Goal: Use online tool/utility: Utilize a website feature to perform a specific function

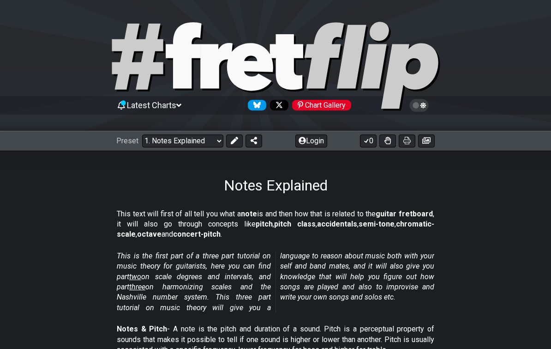
click at [212, 141] on select "Welcome to #fretflip! Initial Preset Custom Preset Minor Pentatonic Major Penta…" at bounding box center [182, 140] width 81 height 13
select select "/welcome"
select select "C"
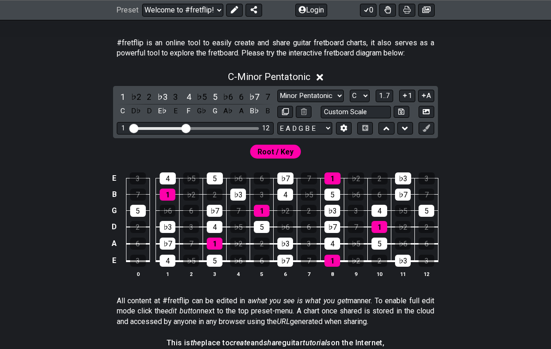
scroll to position [172, 0]
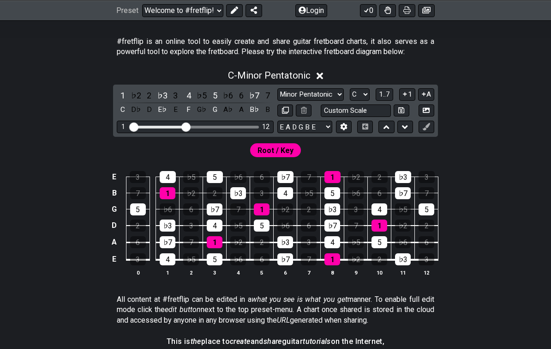
click at [318, 78] on div "C - Minor Pentatonic" at bounding box center [275, 72] width 551 height 17
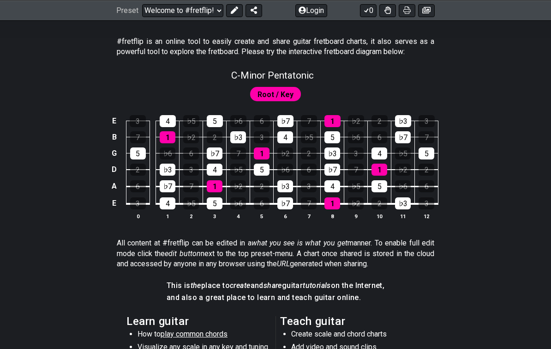
click at [293, 79] on span "C - Minor Pentatonic" at bounding box center [272, 75] width 83 height 11
select select "C"
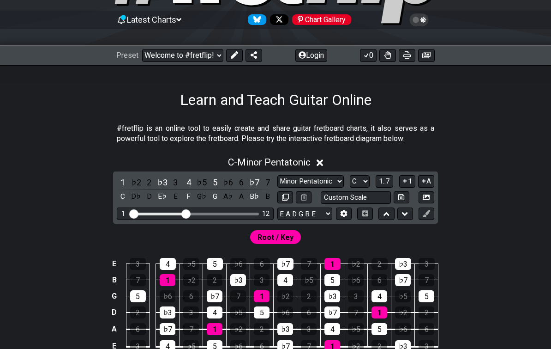
scroll to position [124, 0]
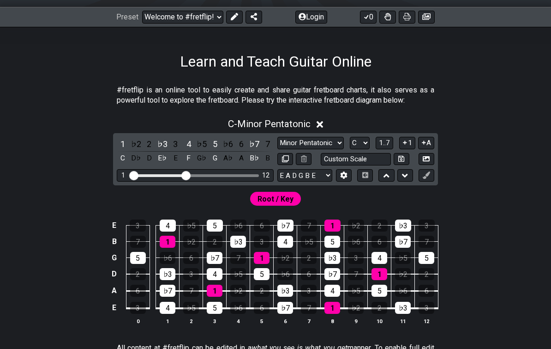
click at [318, 146] on select "Minor Pentatonic Click to edit Minor Pentatonic Major Pentatonic Minor Blues Ma…" at bounding box center [311, 143] width 67 height 12
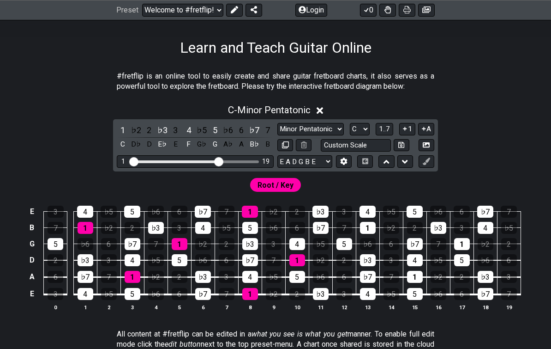
click at [222, 161] on input "Visible fret range" at bounding box center [195, 161] width 131 height 0
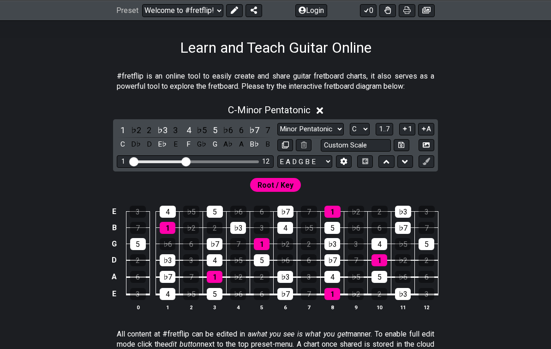
click at [385, 130] on span "1..7" at bounding box center [384, 129] width 11 height 8
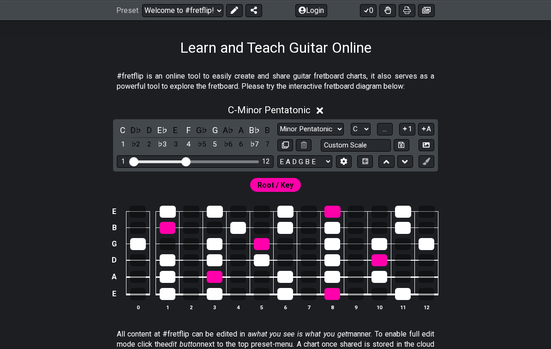
click at [383, 131] on button "..." at bounding box center [385, 129] width 16 height 12
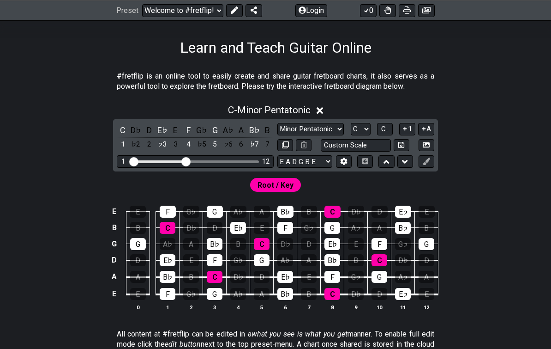
click at [383, 131] on span "C.." at bounding box center [384, 129] width 7 height 8
click at [387, 127] on span "1..7" at bounding box center [384, 129] width 11 height 8
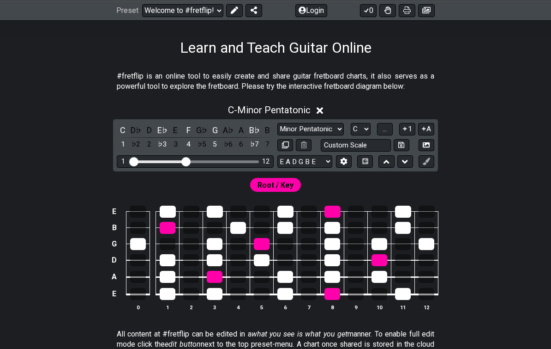
click at [387, 128] on span "..." at bounding box center [385, 129] width 4 height 8
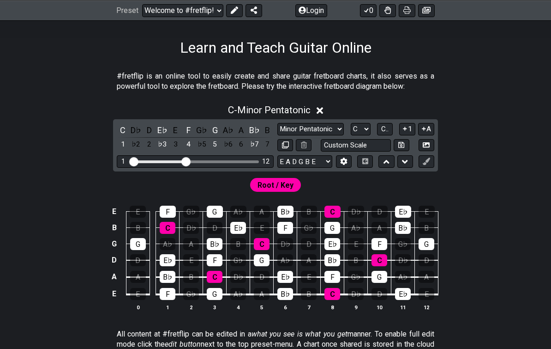
click at [287, 185] on span "Root / Key" at bounding box center [276, 184] width 36 height 13
click at [274, 179] on span "Root / Key" at bounding box center [276, 184] width 36 height 13
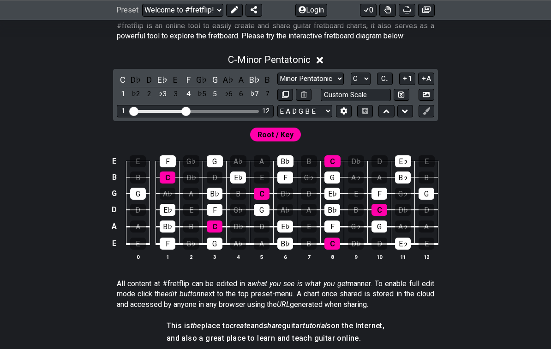
scroll to position [181, 0]
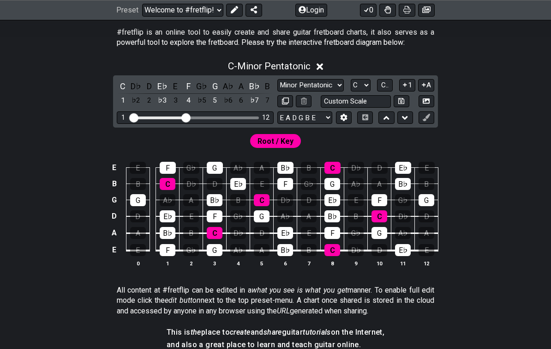
click at [386, 90] on button "C.." at bounding box center [385, 85] width 16 height 12
click at [384, 90] on button "1..7" at bounding box center [385, 85] width 18 height 12
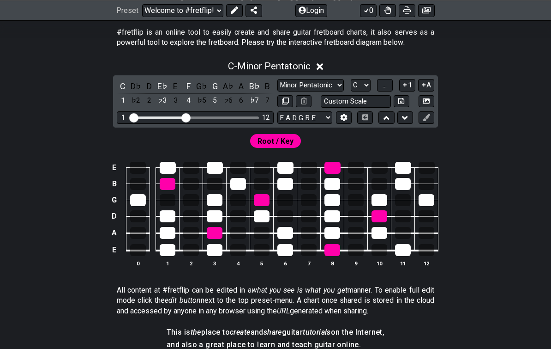
click at [357, 85] on select "A♭ A A♯ B♭ B C C♯ D♭ D D♯ E♭ E F F♯ G♭ G G♯" at bounding box center [361, 85] width 20 height 12
click at [386, 88] on span "..." at bounding box center [385, 85] width 4 height 8
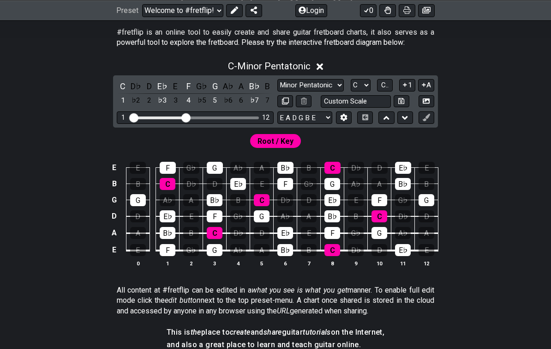
click at [386, 89] on span "C.." at bounding box center [384, 85] width 7 height 8
click at [386, 88] on span "1..7" at bounding box center [384, 85] width 11 height 8
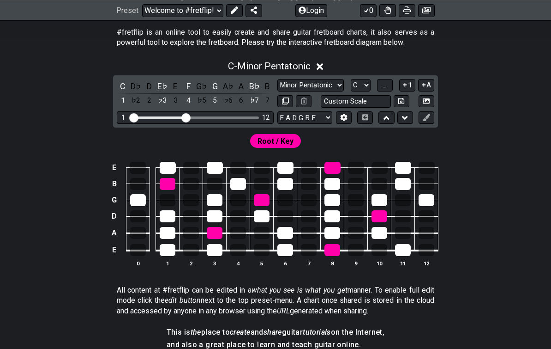
click at [385, 89] on span "..." at bounding box center [385, 85] width 4 height 8
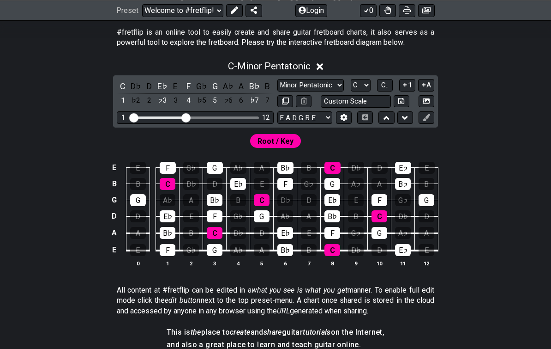
click at [389, 83] on span "C.." at bounding box center [384, 85] width 7 height 8
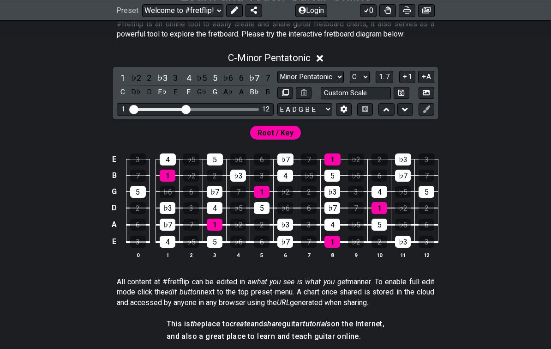
scroll to position [181, 0]
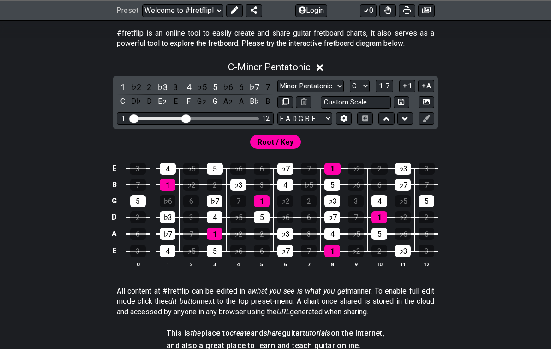
click at [386, 91] on button "1..7" at bounding box center [385, 86] width 18 height 12
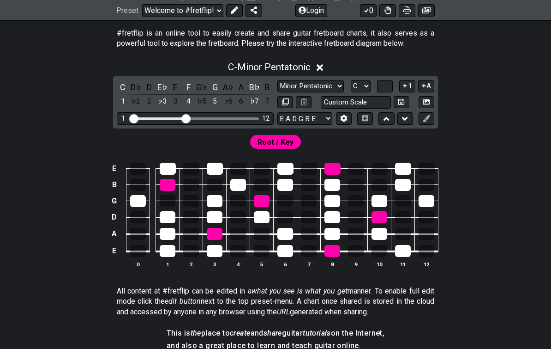
click at [387, 85] on span "..." at bounding box center [385, 86] width 4 height 8
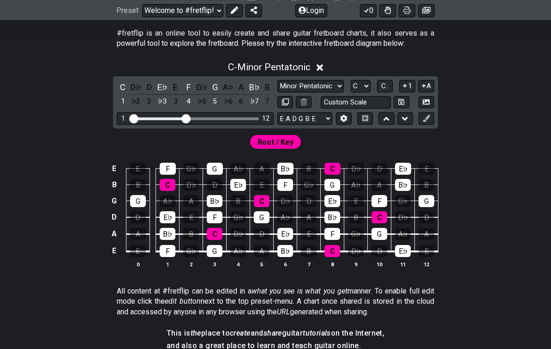
click at [196, 120] on div "1 12" at bounding box center [195, 118] width 157 height 12
click at [217, 120] on div "1 12" at bounding box center [195, 118] width 157 height 12
click at [138, 116] on div "1 12" at bounding box center [195, 118] width 157 height 12
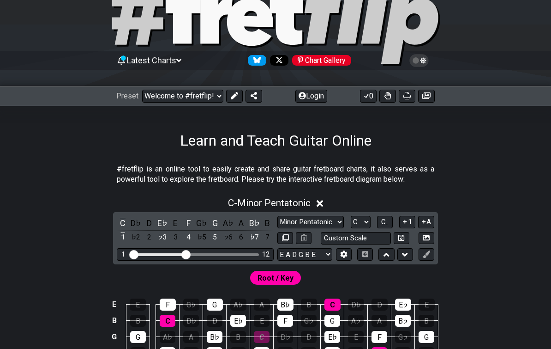
scroll to position [0, 0]
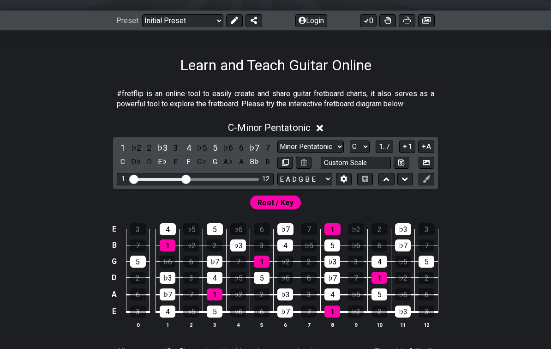
scroll to position [120, 0]
click at [187, 178] on input "Visible fret range" at bounding box center [195, 178] width 131 height 0
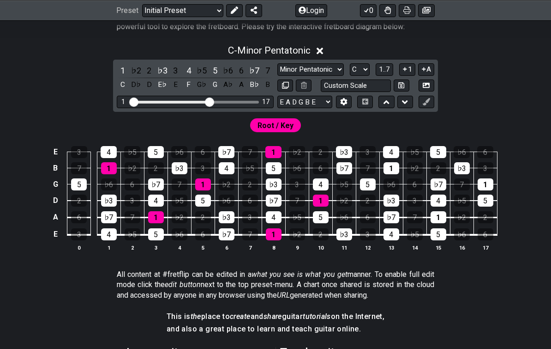
scroll to position [197, 0]
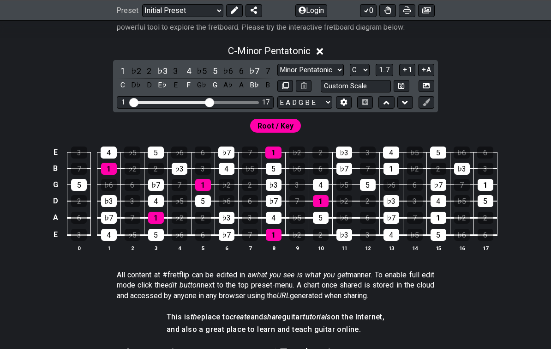
click at [323, 68] on select "Minor Pentatonic Click to edit Minor Pentatonic Major Pentatonic Minor Blues Ma…" at bounding box center [311, 70] width 67 height 12
click at [324, 70] on select "Minor Pentatonic Click to edit Minor Pentatonic Major Pentatonic Minor Blues Ma…" at bounding box center [311, 70] width 67 height 12
select select "Major Pentatonic"
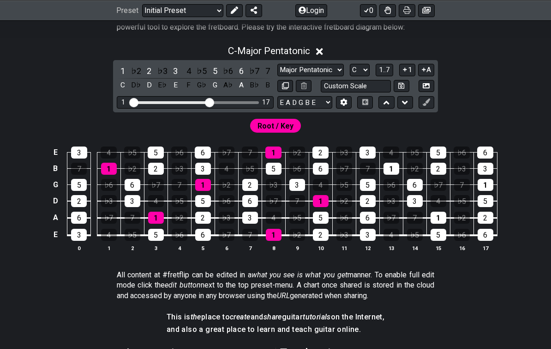
click at [390, 107] on button at bounding box center [387, 102] width 16 height 12
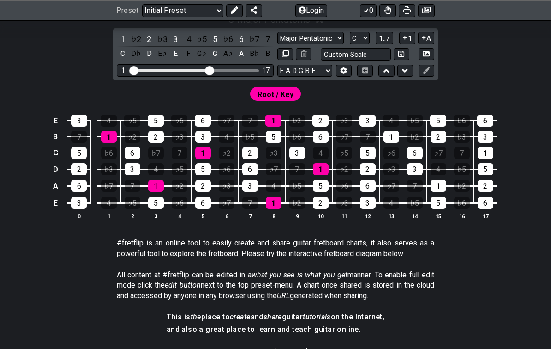
click at [406, 73] on icon at bounding box center [405, 70] width 6 height 9
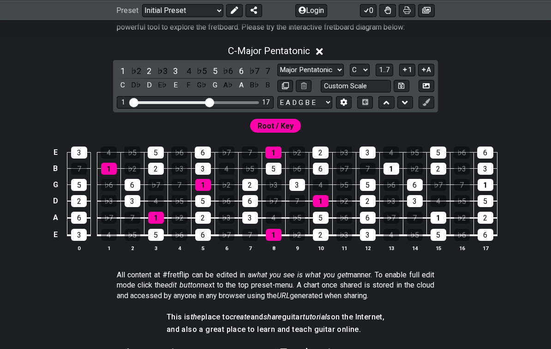
click at [381, 103] on button at bounding box center [387, 102] width 16 height 12
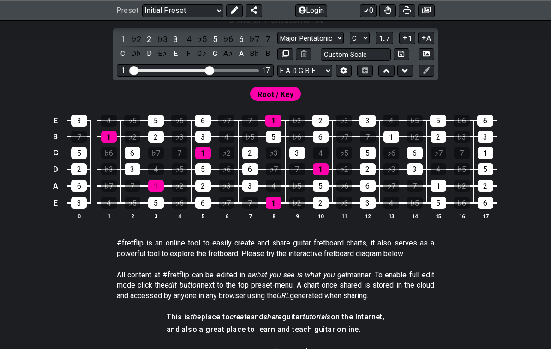
click at [402, 72] on icon at bounding box center [405, 70] width 6 height 9
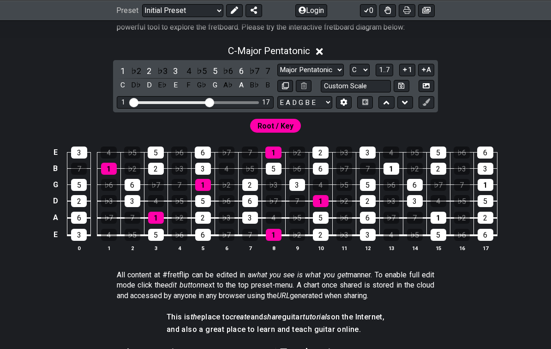
click at [384, 105] on icon at bounding box center [387, 102] width 6 height 9
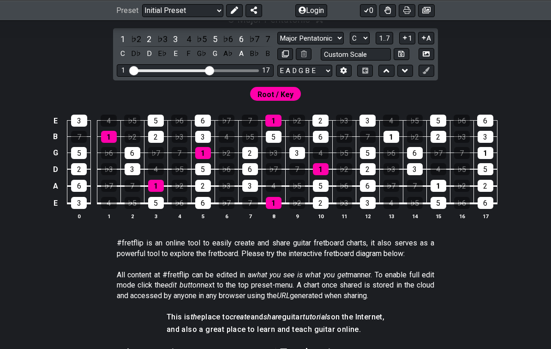
click at [406, 76] on button at bounding box center [406, 71] width 16 height 12
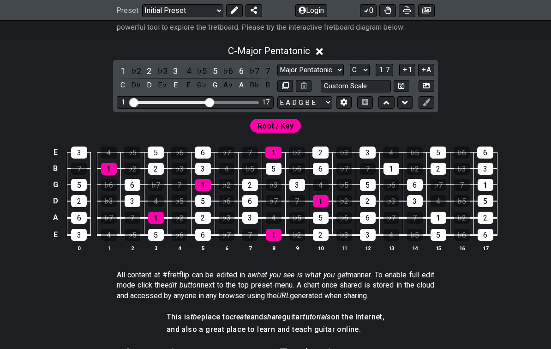
click at [383, 105] on button at bounding box center [387, 102] width 16 height 12
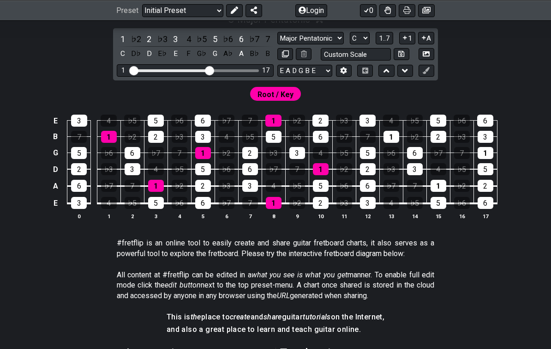
click at [400, 76] on button at bounding box center [406, 71] width 16 height 12
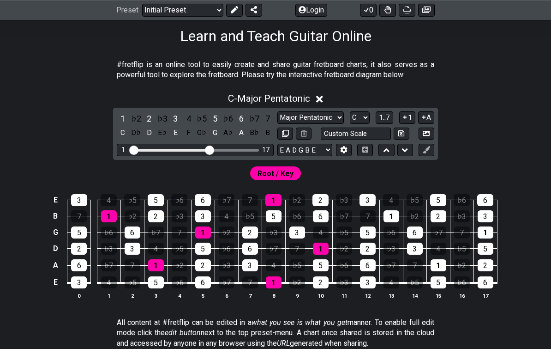
scroll to position [148, 0]
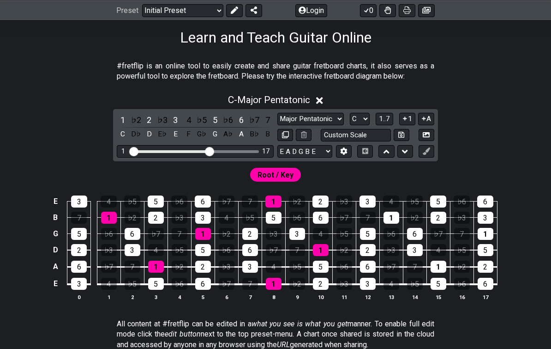
click at [425, 136] on icon at bounding box center [426, 134] width 7 height 7
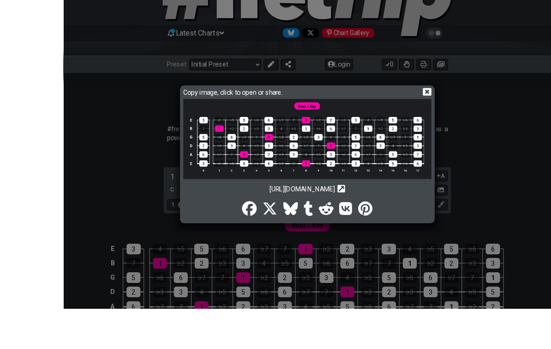
scroll to position [133, 0]
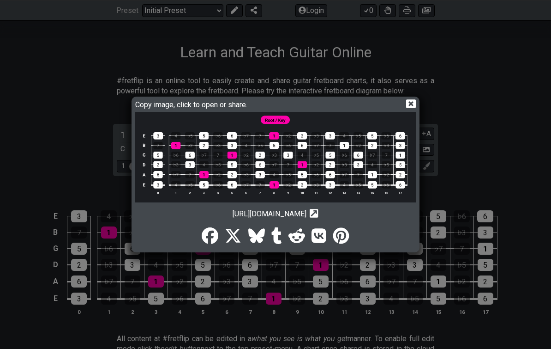
click at [407, 108] on icon at bounding box center [411, 103] width 10 height 9
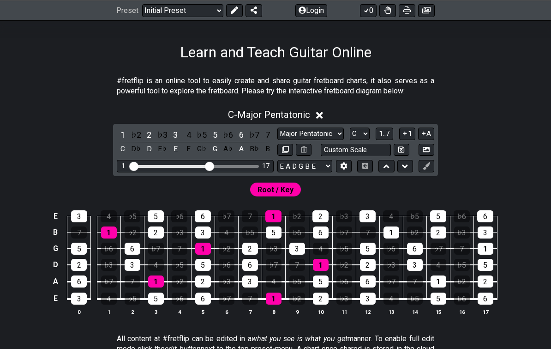
click at [359, 134] on select "A♭ A A♯ B♭ B C C♯ D♭ D D♯ E♭ E F F♯ G♭ G G♯" at bounding box center [360, 133] width 20 height 12
select select "E"
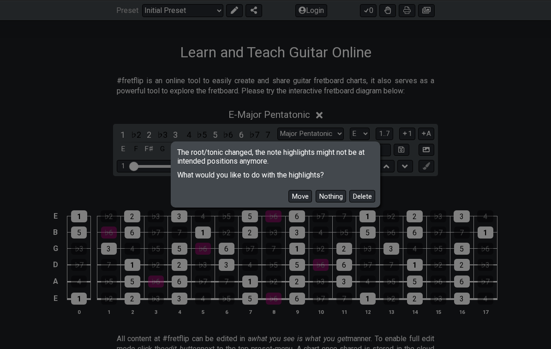
click at [368, 202] on button "Delete" at bounding box center [363, 196] width 26 height 12
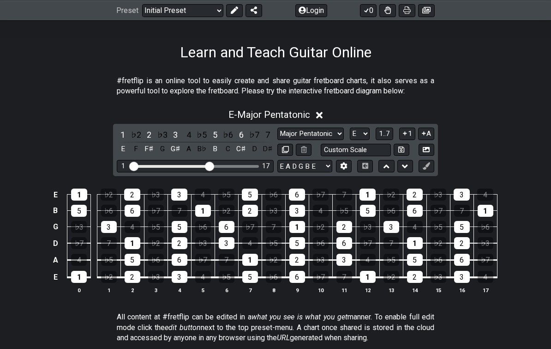
click at [357, 138] on select "A♭ A A♯ B♭ B C C♯ D♭ D D♯ E♭ E F F♯ G♭ G G♯" at bounding box center [360, 133] width 20 height 12
click at [322, 133] on select "Minor Pentatonic Click to edit Minor Pentatonic Major Pentatonic Minor Blues Ma…" at bounding box center [311, 133] width 67 height 12
select select "Minor Pentatonic"
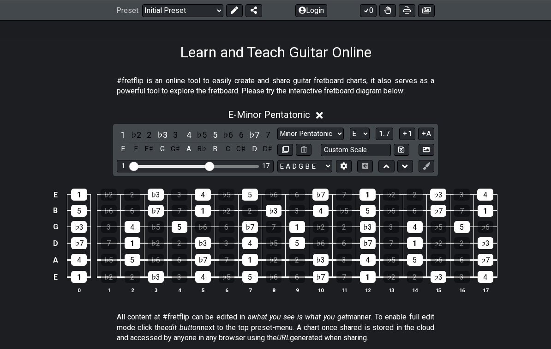
click at [407, 136] on icon at bounding box center [405, 133] width 9 height 7
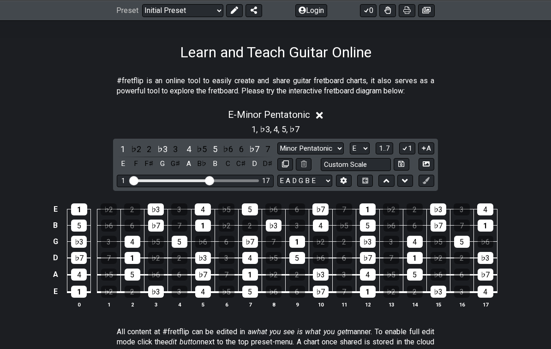
click at [409, 152] on button "1" at bounding box center [407, 148] width 16 height 12
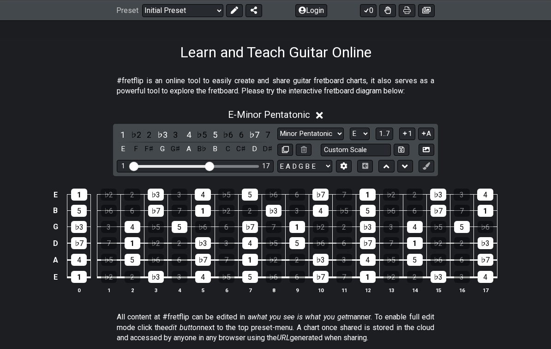
click at [405, 137] on icon at bounding box center [405, 133] width 9 height 7
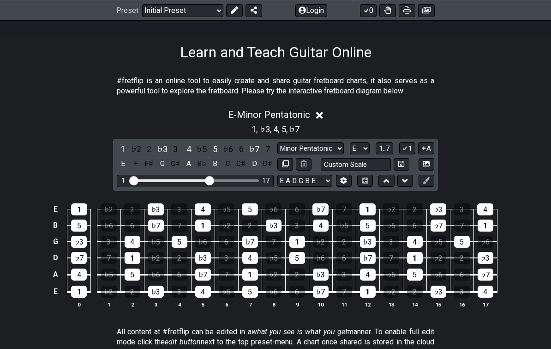
click at [407, 150] on icon at bounding box center [405, 148] width 9 height 7
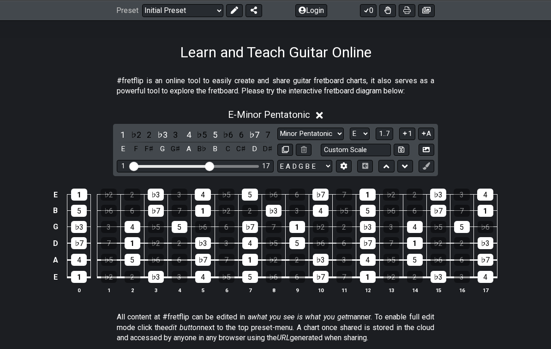
click at [423, 138] on button "A" at bounding box center [426, 133] width 16 height 12
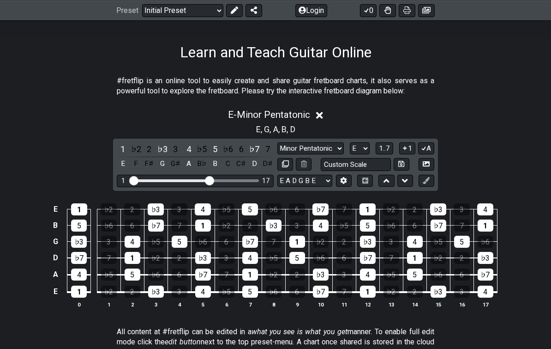
click at [425, 152] on button "A" at bounding box center [426, 148] width 16 height 12
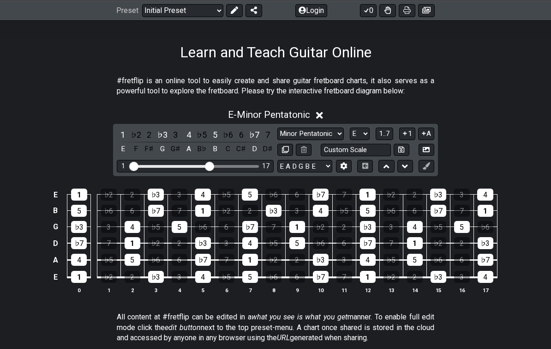
click at [282, 148] on icon at bounding box center [285, 149] width 7 height 7
select select "E"
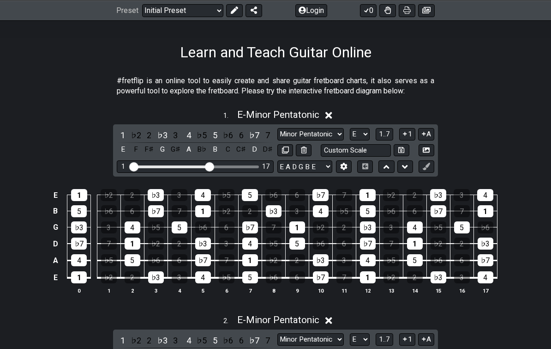
click at [284, 151] on icon at bounding box center [285, 149] width 7 height 7
select select "E"
click at [284, 151] on icon at bounding box center [285, 149] width 7 height 7
select select "E"
click at [287, 150] on button at bounding box center [286, 150] width 16 height 12
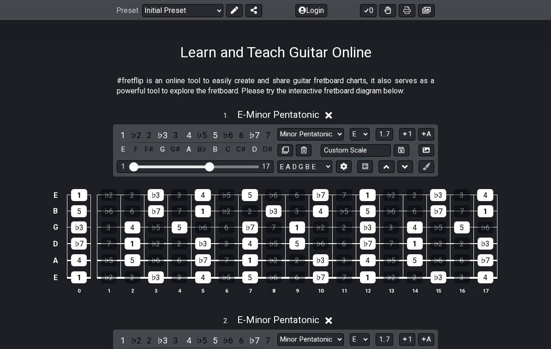
select select "E"
click at [459, 93] on section "#fretflip is an online tool to easily create and share guitar fretboard charts,…" at bounding box center [275, 88] width 551 height 32
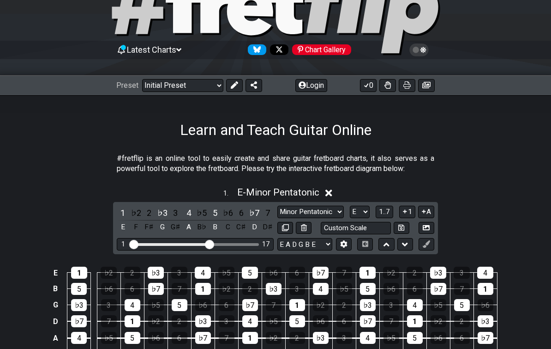
scroll to position [0, 0]
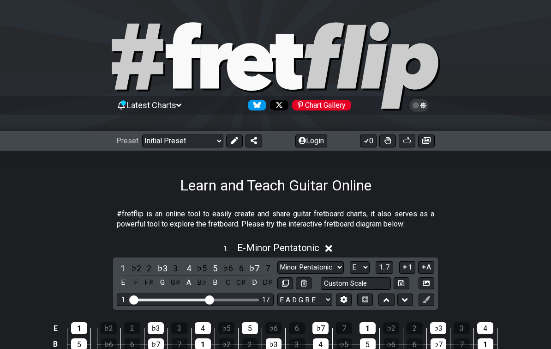
click at [196, 142] on select "Welcome to #fretflip! Initial Preset Custom Preset Minor Pentatonic Major Penta…" at bounding box center [182, 140] width 81 height 13
select select "/welcome"
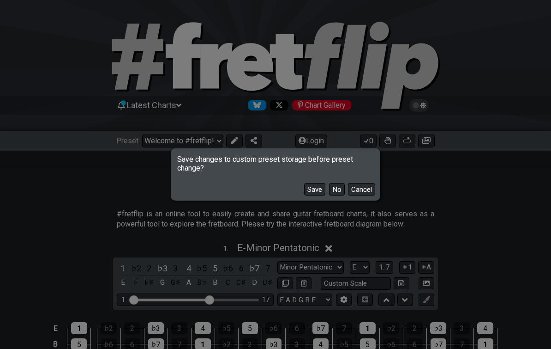
click at [337, 192] on button "No" at bounding box center [337, 189] width 16 height 12
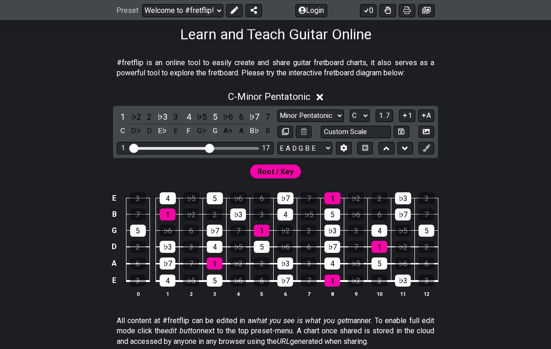
scroll to position [151, 0]
click at [385, 116] on span "1..7" at bounding box center [384, 116] width 11 height 8
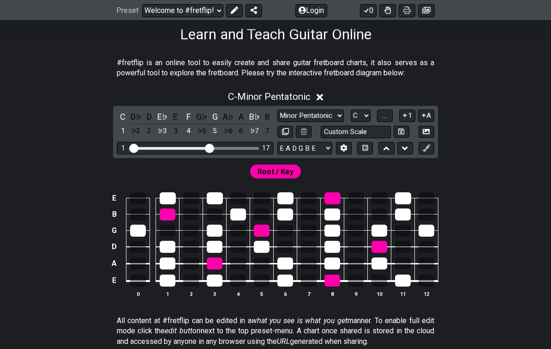
click at [385, 121] on button "..." at bounding box center [385, 115] width 16 height 12
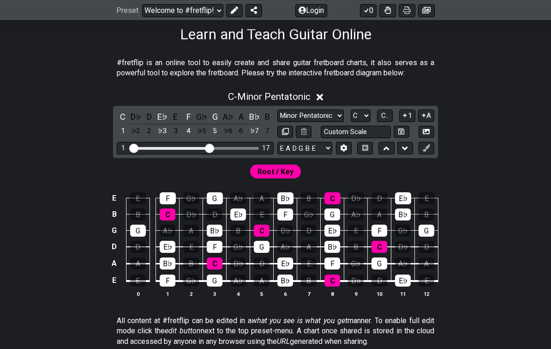
click at [322, 150] on select "E A D G B E E A D G B E E A D G B E B E A D F♯ B A D G C E A D A D G B E E♭ A♭ …" at bounding box center [305, 148] width 55 height 12
click at [359, 115] on select "A♭ A A♯ B♭ B C C♯ D♭ D D♯ E♭ E F F♯ G♭ G G♯" at bounding box center [361, 115] width 20 height 12
select select "E"
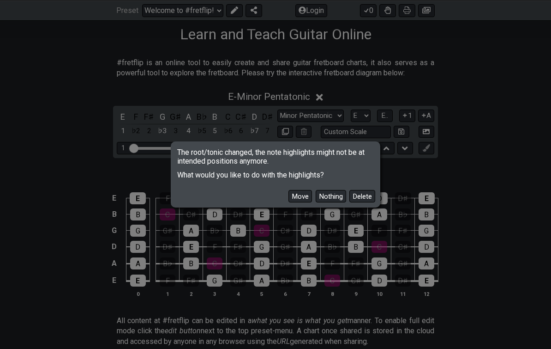
click at [301, 202] on button "Move" at bounding box center [301, 196] width 24 height 12
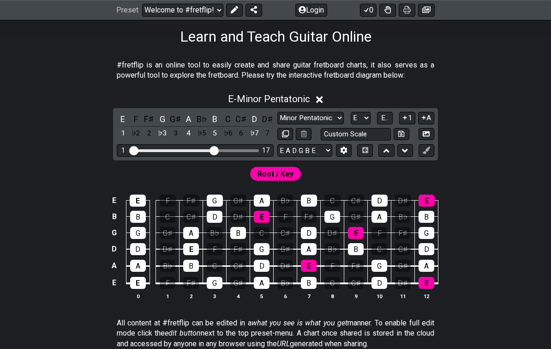
scroll to position [149, 0]
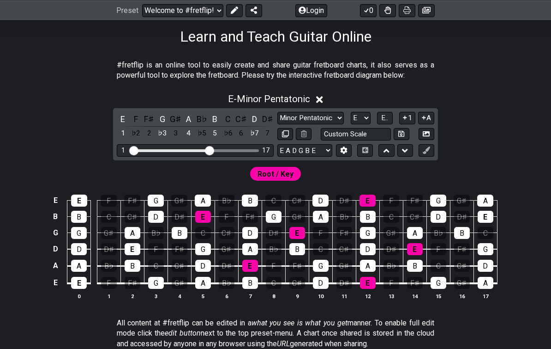
click at [340, 132] on input "Custom Scale" at bounding box center [356, 134] width 70 height 12
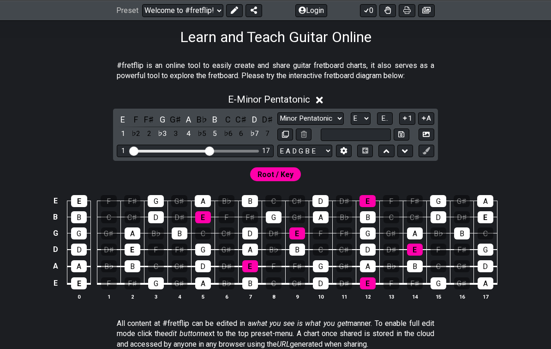
click at [479, 96] on div "E - Minor Pentatonic" at bounding box center [275, 96] width 551 height 17
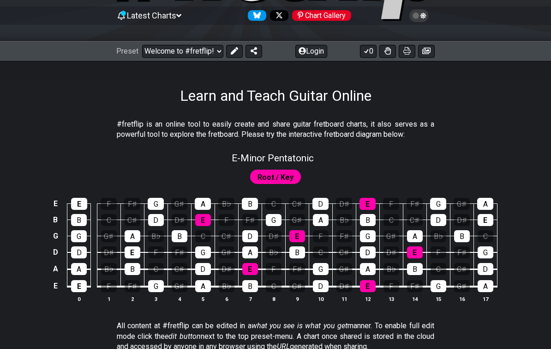
scroll to position [88, 0]
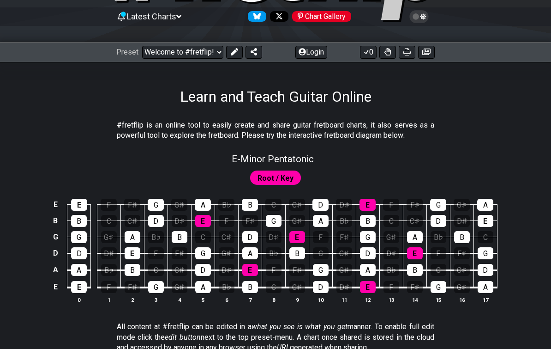
click at [174, 48] on select "Welcome to #fretflip! Initial Preset Custom Preset Minor Pentatonic Major Penta…" at bounding box center [182, 52] width 81 height 13
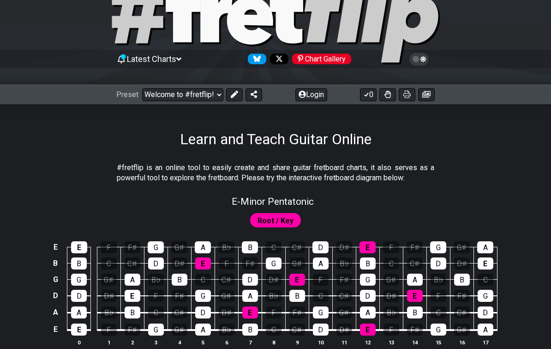
click at [181, 100] on select "Welcome to #fretflip! Initial Preset Custom Preset Minor Pentatonic Major Penta…" at bounding box center [182, 95] width 81 height 13
select select "/welcome"
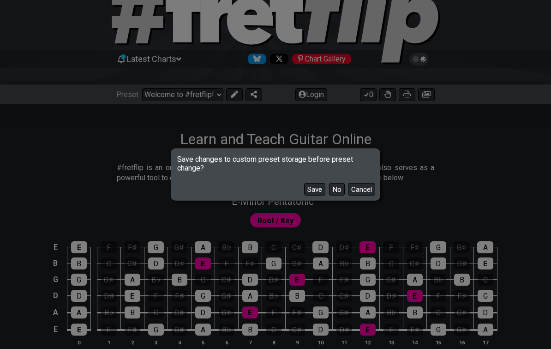
click at [335, 191] on button "No" at bounding box center [337, 189] width 16 height 12
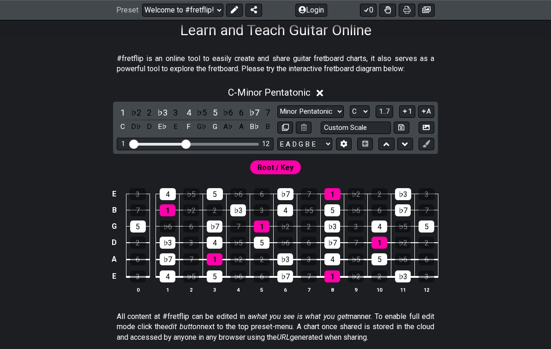
scroll to position [155, 0]
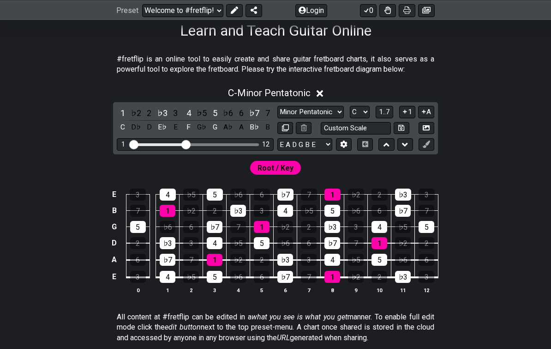
click at [361, 115] on select "A♭ A A♯ B♭ B C C♯ D♭ D D♯ E♭ E F F♯ G♭ G G♯" at bounding box center [360, 112] width 20 height 12
select select "E"
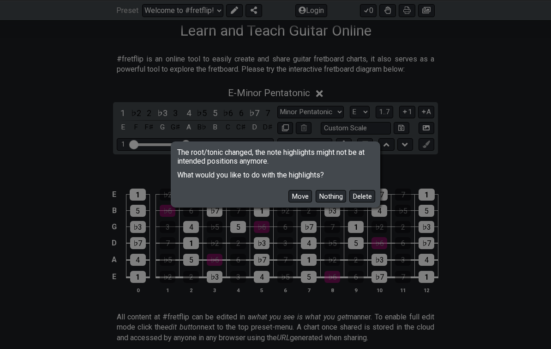
click at [293, 201] on button "Move" at bounding box center [301, 196] width 24 height 12
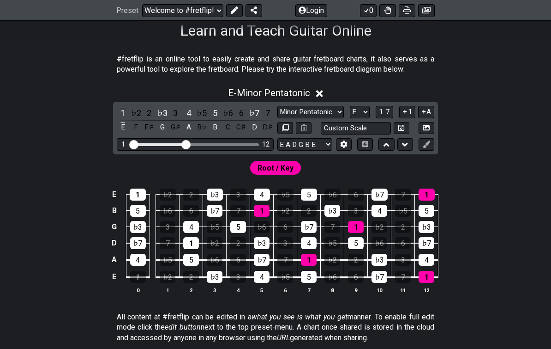
click at [137, 271] on div "1" at bounding box center [138, 277] width 16 height 12
click at [138, 273] on div "1" at bounding box center [138, 277] width 16 height 12
click at [134, 237] on div "♭7" at bounding box center [138, 243] width 16 height 12
click at [141, 239] on div "♭7" at bounding box center [138, 243] width 16 height 12
click at [145, 274] on div "1" at bounding box center [138, 277] width 16 height 12
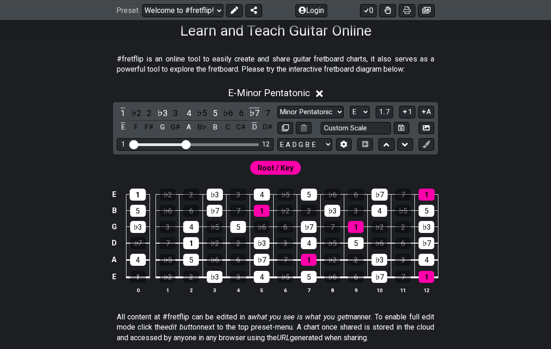
click at [303, 253] on td "1" at bounding box center [309, 251] width 24 height 17
click at [134, 278] on div "1" at bounding box center [138, 277] width 16 height 12
click at [182, 167] on div "Root / Key" at bounding box center [275, 165] width 551 height 22
click at [164, 221] on div "3" at bounding box center [168, 227] width 16 height 12
click at [168, 221] on div "3" at bounding box center [168, 227] width 16 height 12
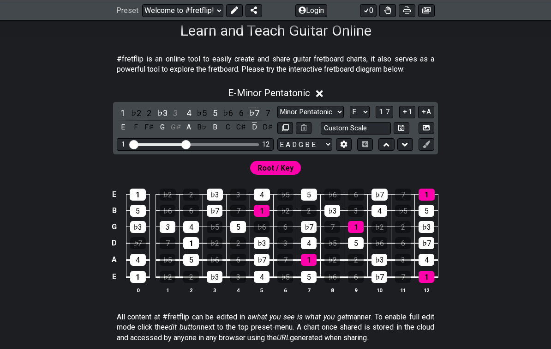
click at [168, 228] on div "3" at bounding box center [168, 227] width 16 height 12
click at [169, 230] on div "3" at bounding box center [168, 227] width 16 height 12
click at [294, 112] on select "Minor Pentatonic Click to edit Minor Pentatonic Major Pentatonic Minor Blues Ma…" at bounding box center [311, 112] width 67 height 12
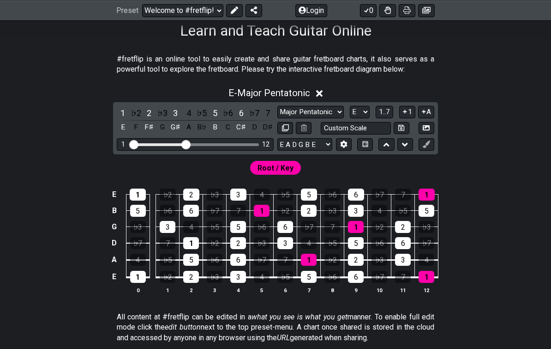
click at [304, 106] on select "Minor Pentatonic Click to edit Minor Pentatonic Major Pentatonic Minor Blues Ma…" at bounding box center [311, 112] width 67 height 12
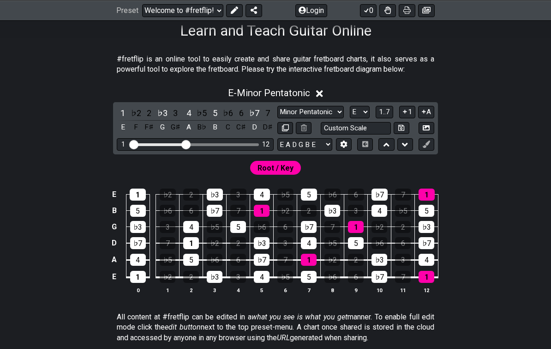
click at [296, 115] on select "Minor Pentatonic Click to edit Minor Pentatonic Major Pentatonic Minor Blues Ma…" at bounding box center [311, 112] width 67 height 12
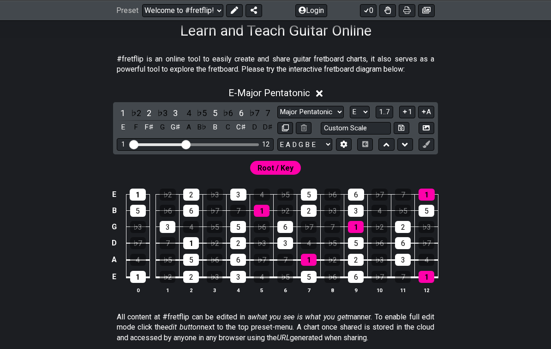
click at [549, 342] on section "All content at #fretflip can be edited in a what you see is what you get manner…" at bounding box center [275, 329] width 551 height 42
click at [315, 115] on select "Minor Pentatonic Click to edit Minor Pentatonic Major Pentatonic Minor Blues Ma…" at bounding box center [311, 112] width 67 height 12
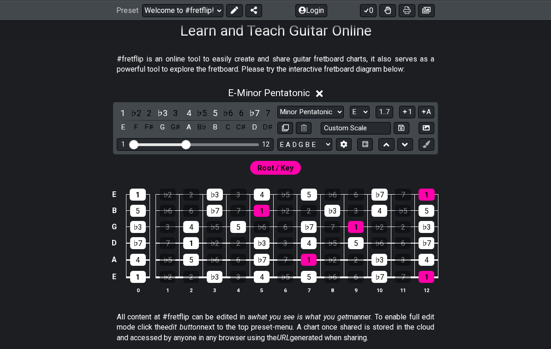
click at [316, 114] on select "Minor Pentatonic Click to edit Minor Pentatonic Major Pentatonic Minor Blues Ma…" at bounding box center [311, 112] width 67 height 12
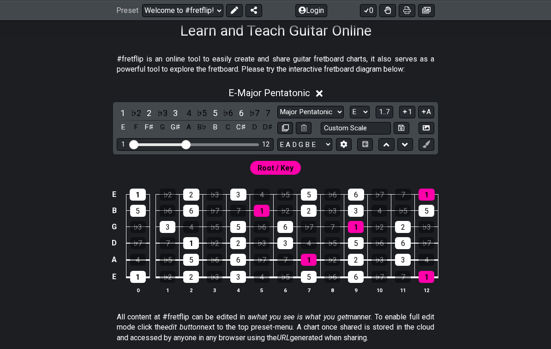
click at [307, 109] on select "Minor Pentatonic Click to edit Minor Pentatonic Major Pentatonic Minor Blues Ma…" at bounding box center [311, 112] width 67 height 12
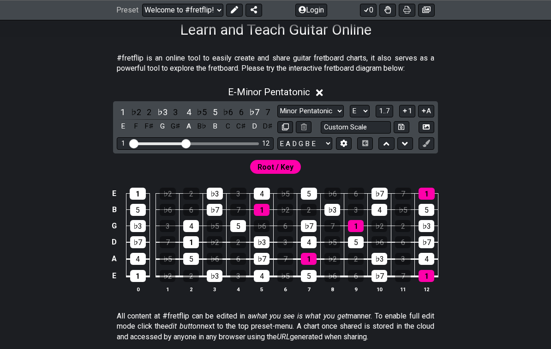
scroll to position [156, 0]
click at [289, 109] on select "Minor Pentatonic Click to edit Minor Pentatonic Major Pentatonic Minor Blues Ma…" at bounding box center [311, 111] width 67 height 12
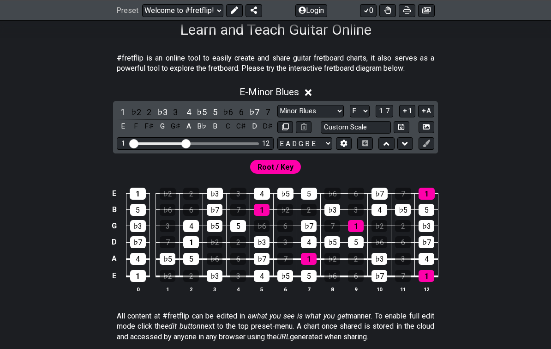
click at [309, 108] on select "Minor Pentatonic Click to edit Minor Pentatonic Major Pentatonic Minor Blues Ma…" at bounding box center [311, 111] width 67 height 12
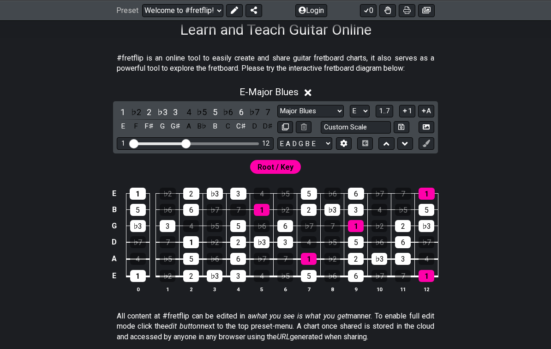
click at [323, 108] on select "Minor Pentatonic Click to edit Minor Pentatonic Major Pentatonic Minor Blues Ma…" at bounding box center [311, 111] width 67 height 12
select select "Major 7th"
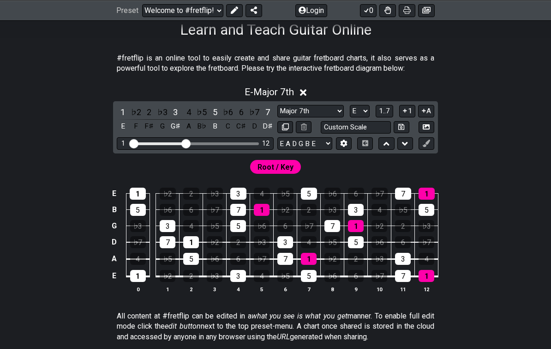
click at [337, 90] on div "E - Major 7th" at bounding box center [275, 89] width 551 height 17
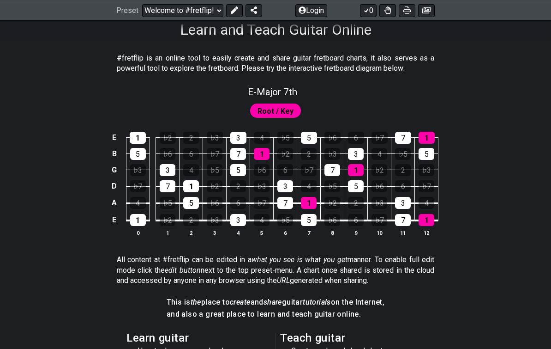
click at [314, 109] on div "Root / Key" at bounding box center [275, 108] width 551 height 22
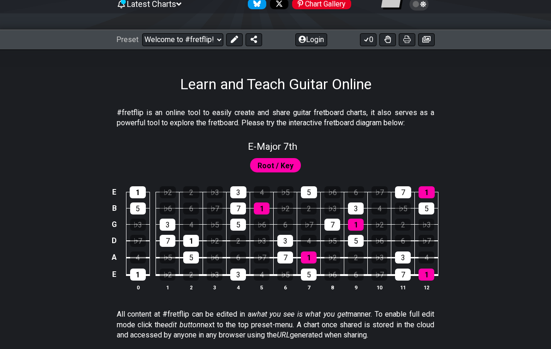
scroll to position [92, 0]
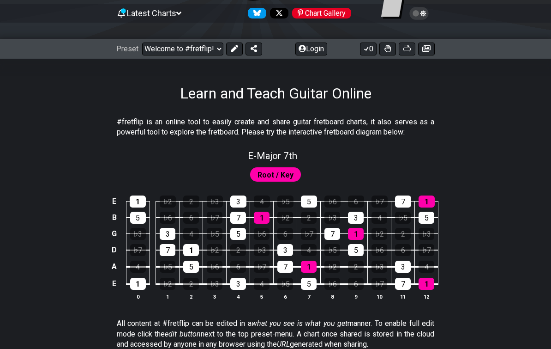
click at [183, 44] on select "Welcome to #fretflip! Initial Preset Custom Preset Minor Pentatonic Major Penta…" at bounding box center [182, 48] width 81 height 13
select select "/welcome"
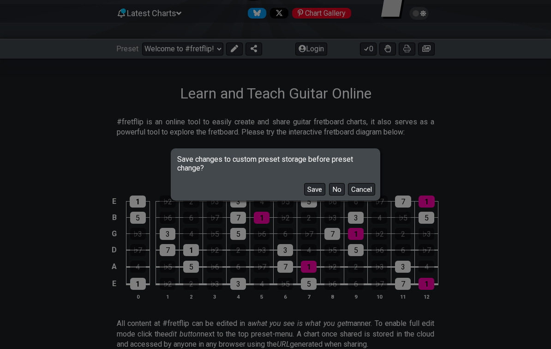
click at [338, 192] on button "No" at bounding box center [337, 189] width 16 height 12
select select "C"
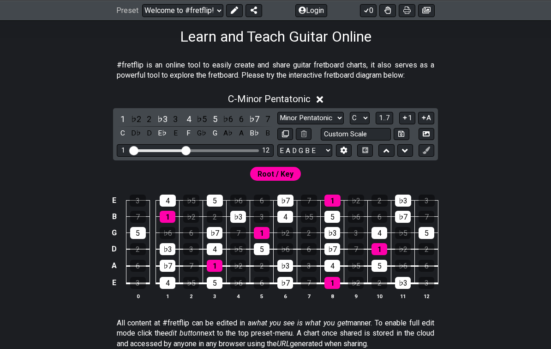
scroll to position [150, 0]
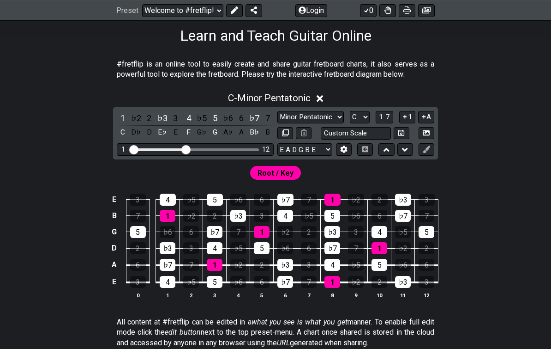
click at [318, 115] on select "Minor Pentatonic Click to edit Minor Pentatonic Major Pentatonic Minor Blues Ma…" at bounding box center [311, 117] width 67 height 12
select select "Major 7th"
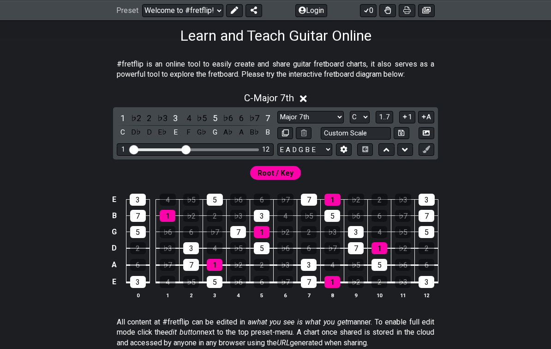
click at [359, 114] on select "A♭ A A♯ B♭ B C C♯ D♭ D D♯ E♭ E F F♯ G♭ G G♯" at bounding box center [360, 117] width 20 height 12
select select "E"
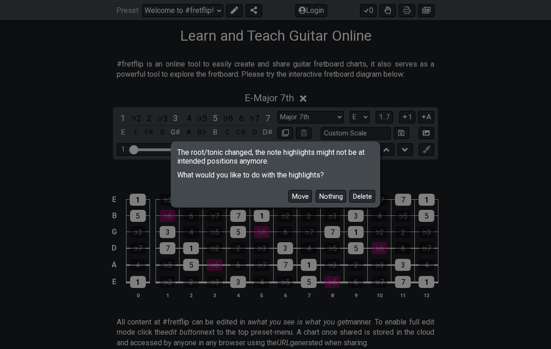
click at [297, 202] on button "Move" at bounding box center [301, 196] width 24 height 12
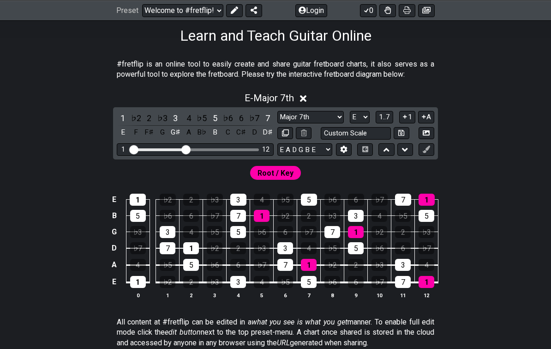
click at [312, 115] on select "Minor Pentatonic Click to edit Minor Pentatonic Major Pentatonic Minor Blues Ma…" at bounding box center [311, 117] width 67 height 12
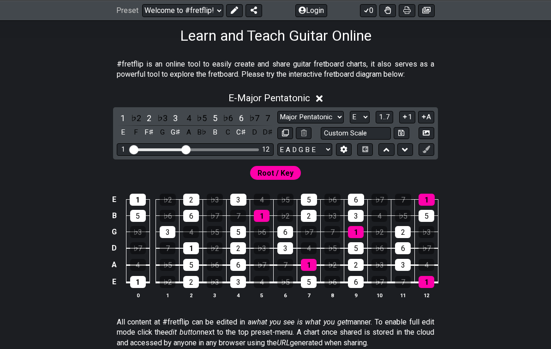
click at [312, 117] on select "Minor Pentatonic Click to edit Minor Pentatonic Major Pentatonic Minor Blues Ma…" at bounding box center [311, 117] width 67 height 12
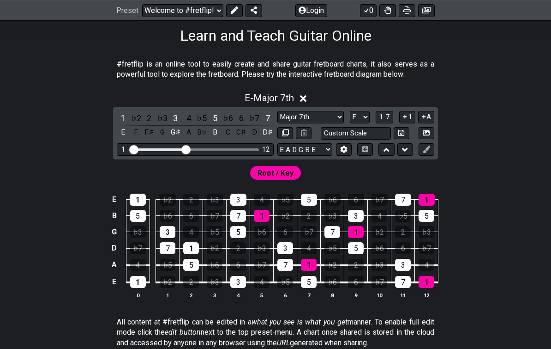
click at [39, 322] on section "All content at #fretflip can be edited in a what you see is what you get manner…" at bounding box center [275, 334] width 551 height 42
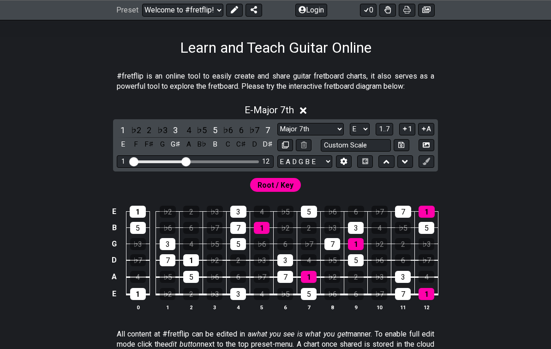
scroll to position [138, 0]
click at [319, 123] on select "Minor Pentatonic Click to edit Minor Pentatonic Major Pentatonic Minor Blues Ma…" at bounding box center [311, 129] width 67 height 12
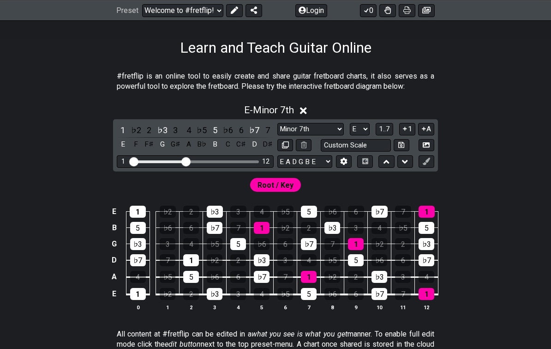
click at [315, 128] on select "Minor Pentatonic Click to edit Minor Pentatonic Major Pentatonic Minor Blues Ma…" at bounding box center [311, 129] width 67 height 12
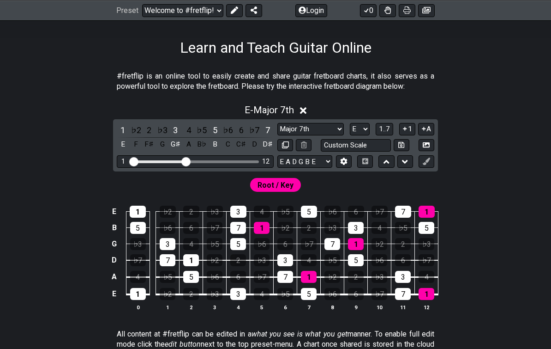
click at [322, 127] on select "Minor Pentatonic Click to edit Minor Pentatonic Major Pentatonic Minor Blues Ma…" at bounding box center [311, 129] width 67 height 12
select select "Augmented 7th"
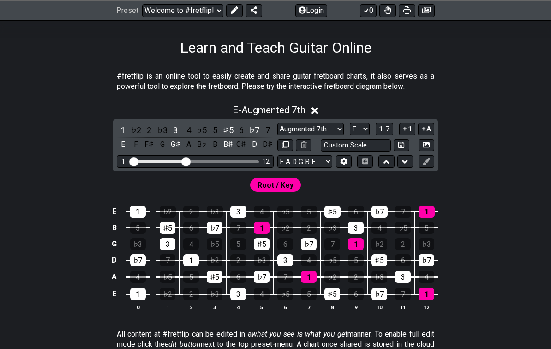
click at [183, 9] on select "Welcome to #fretflip! Initial Preset Custom Preset Minor Pentatonic Major Penta…" at bounding box center [182, 10] width 81 height 13
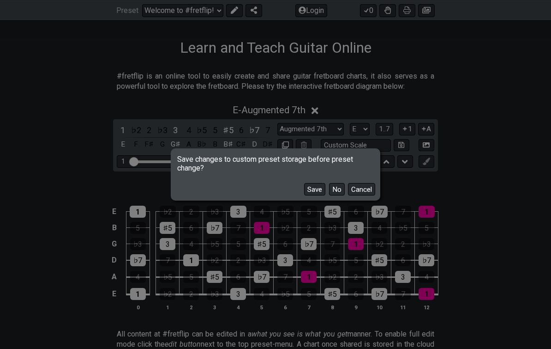
click at [333, 195] on button "No" at bounding box center [337, 189] width 16 height 12
select select "/musical-notes-explained"
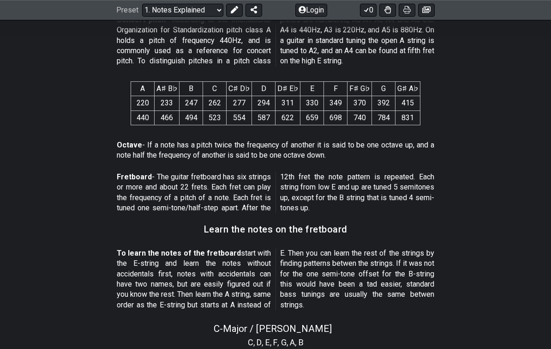
scroll to position [631, 0]
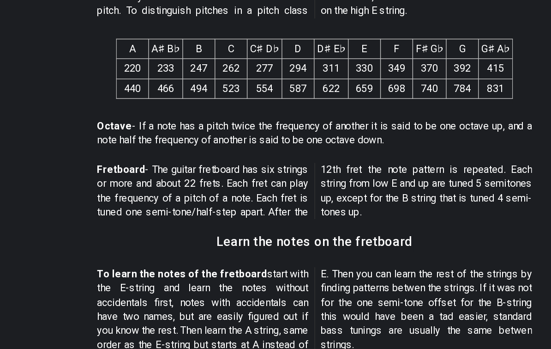
click at [24, 74] on section "A A♯ B♭ B C C♯ D♭ D D♯ E♭ E F F♯ G♭ G G♯ A♭ 220 233 247 262 277 294 311 330 349…" at bounding box center [275, 105] width 551 height 62
